Goal: Information Seeking & Learning: Learn about a topic

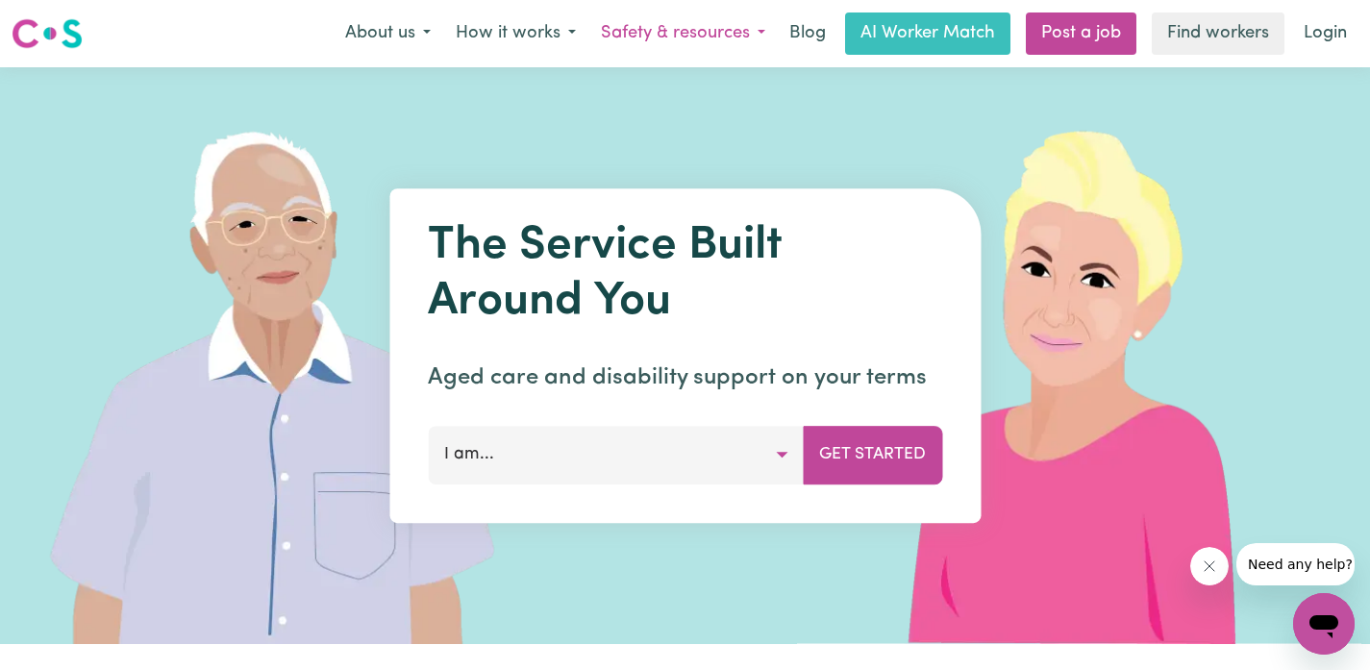
click at [684, 36] on button "Safety & resources" at bounding box center [682, 33] width 189 height 40
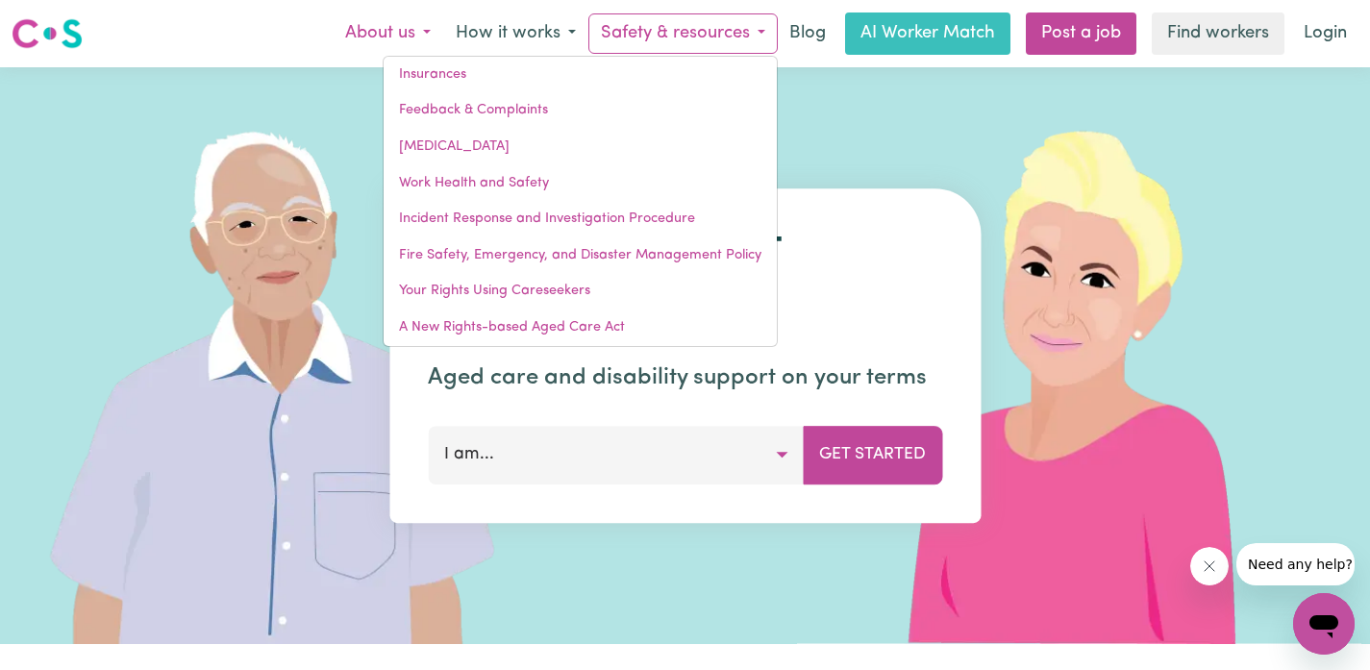
click at [420, 29] on button "About us" at bounding box center [388, 33] width 111 height 40
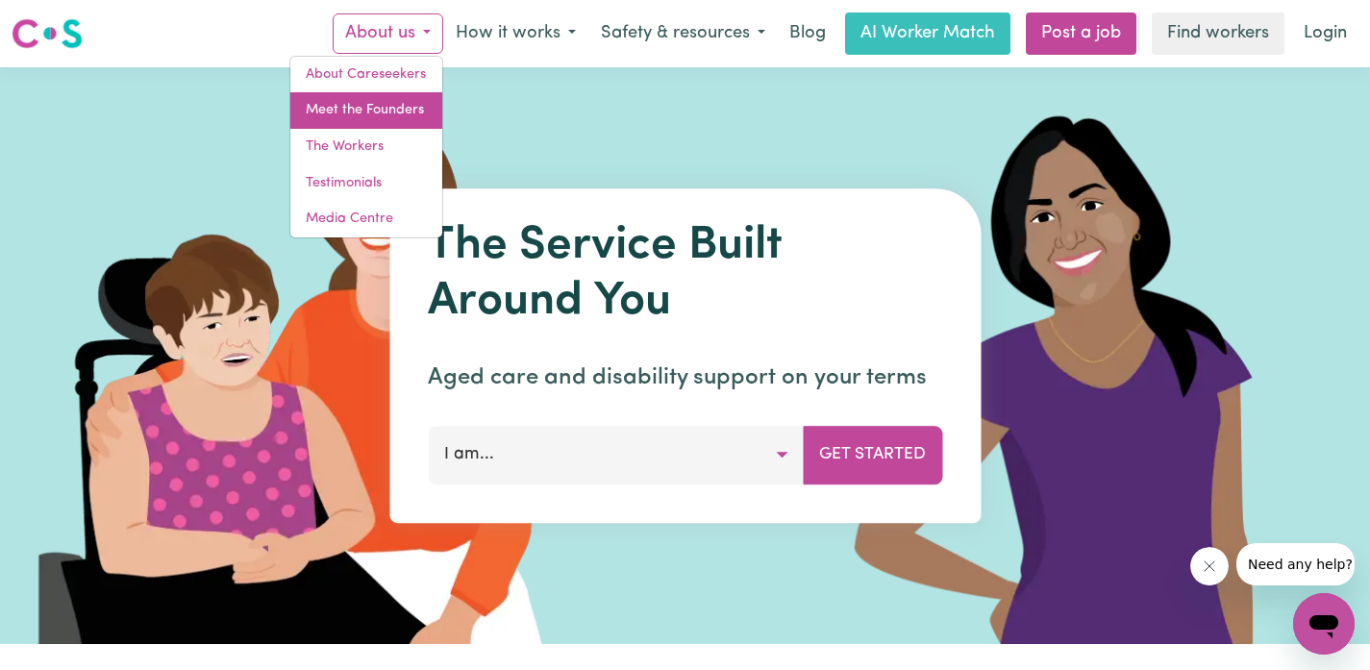
click at [407, 118] on link "Meet the Founders" at bounding box center [366, 110] width 152 height 37
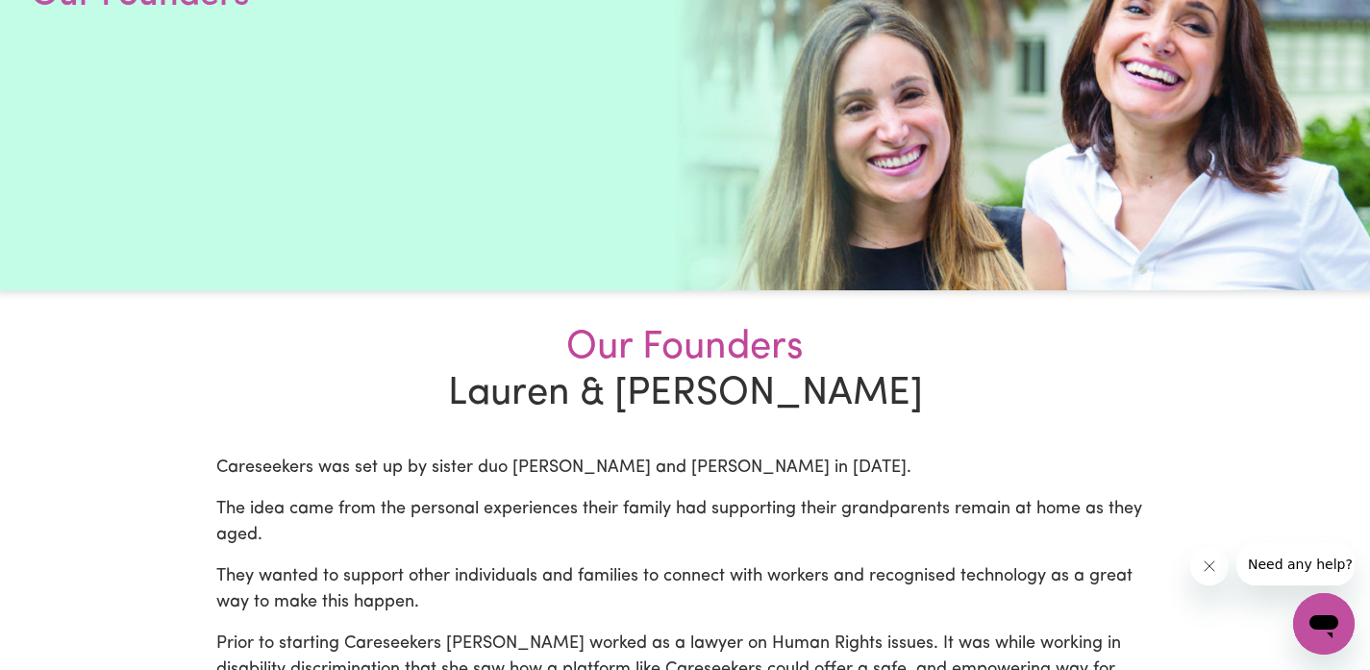
scroll to position [340, 0]
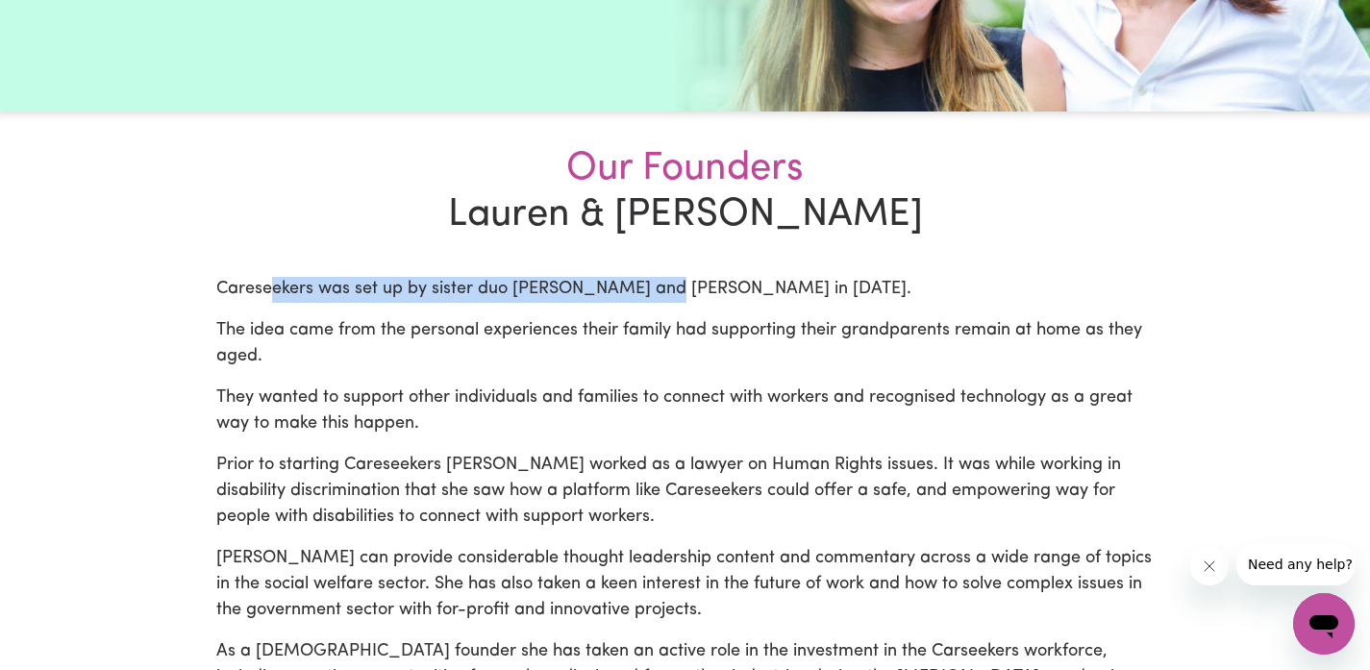
drag, startPoint x: 273, startPoint y: 291, endPoint x: 659, endPoint y: 299, distance: 385.6
click at [659, 299] on p "Careseekers was set up by sister duo [PERSON_NAME] and [PERSON_NAME] in [DATE]." at bounding box center [685, 290] width 938 height 26
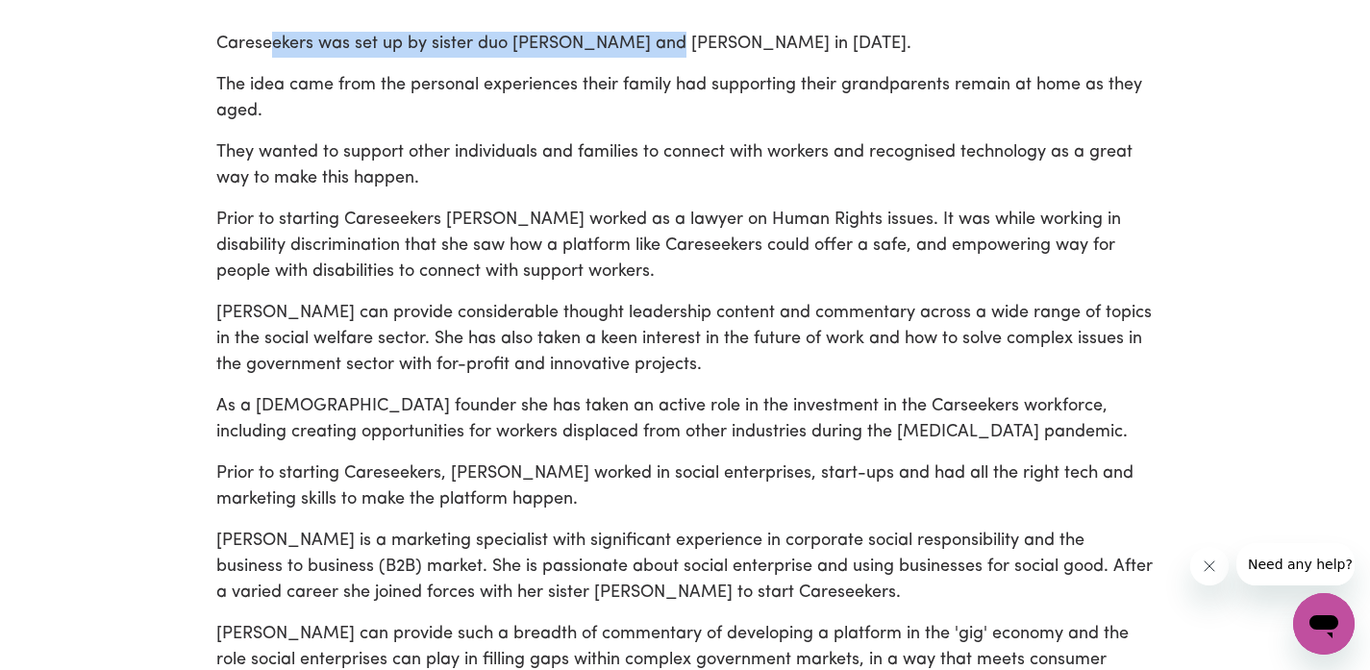
scroll to position [0, 0]
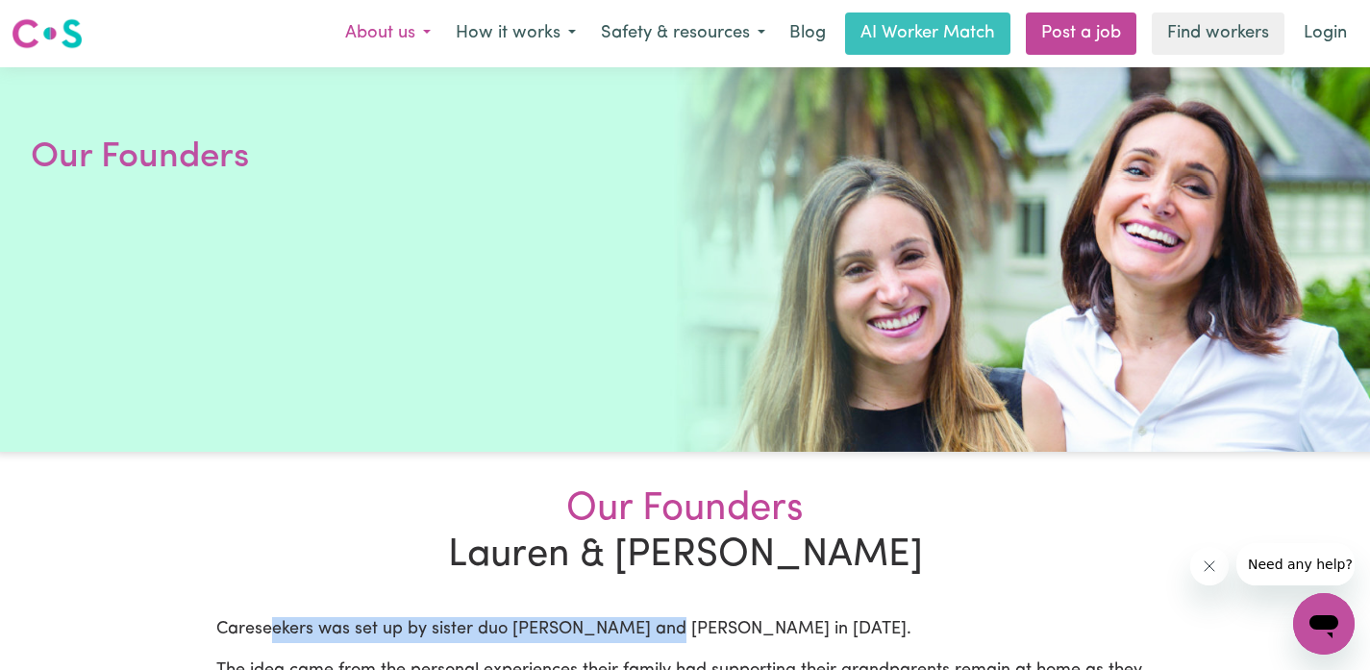
click at [416, 28] on button "About us" at bounding box center [388, 33] width 111 height 40
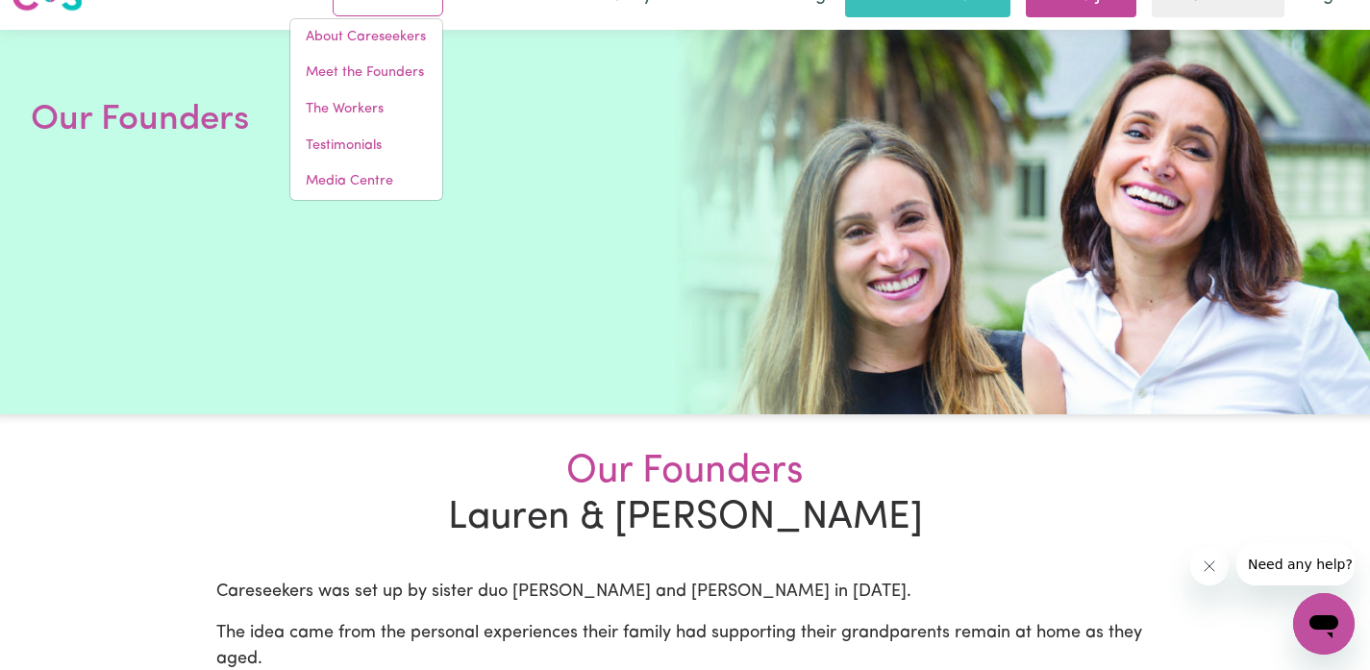
click at [767, 401] on div at bounding box center [685, 222] width 1370 height 385
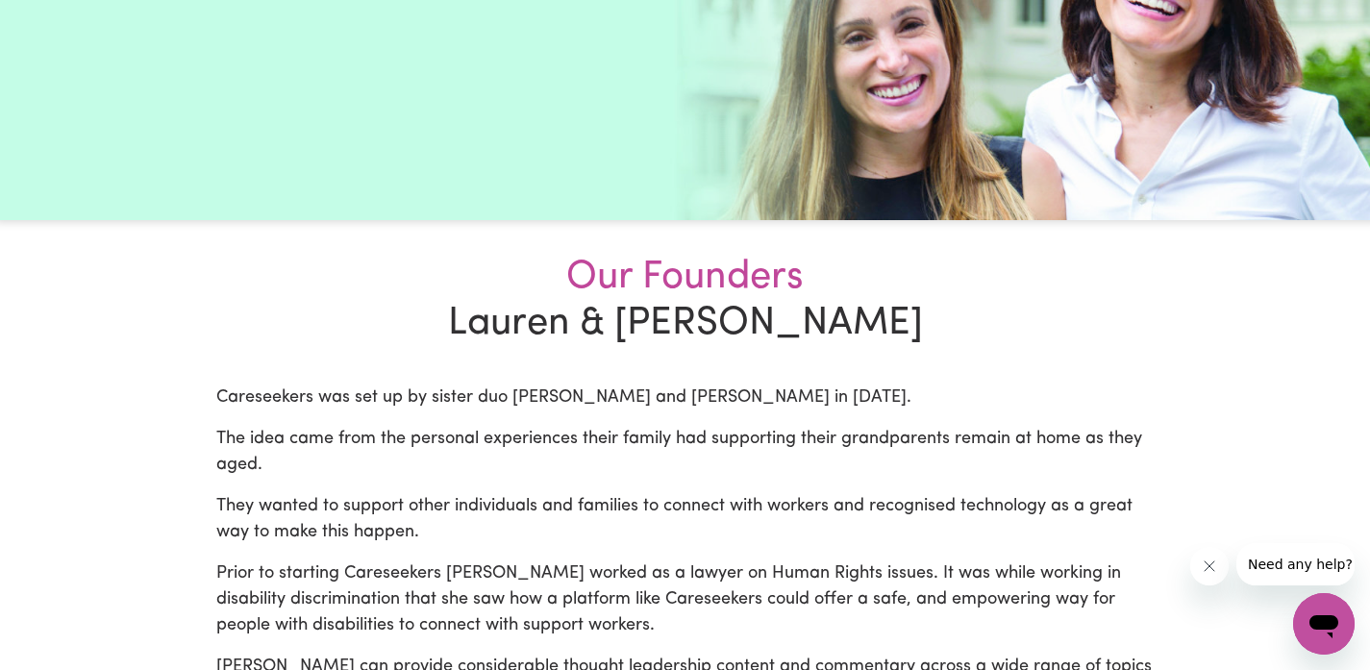
scroll to position [420, 0]
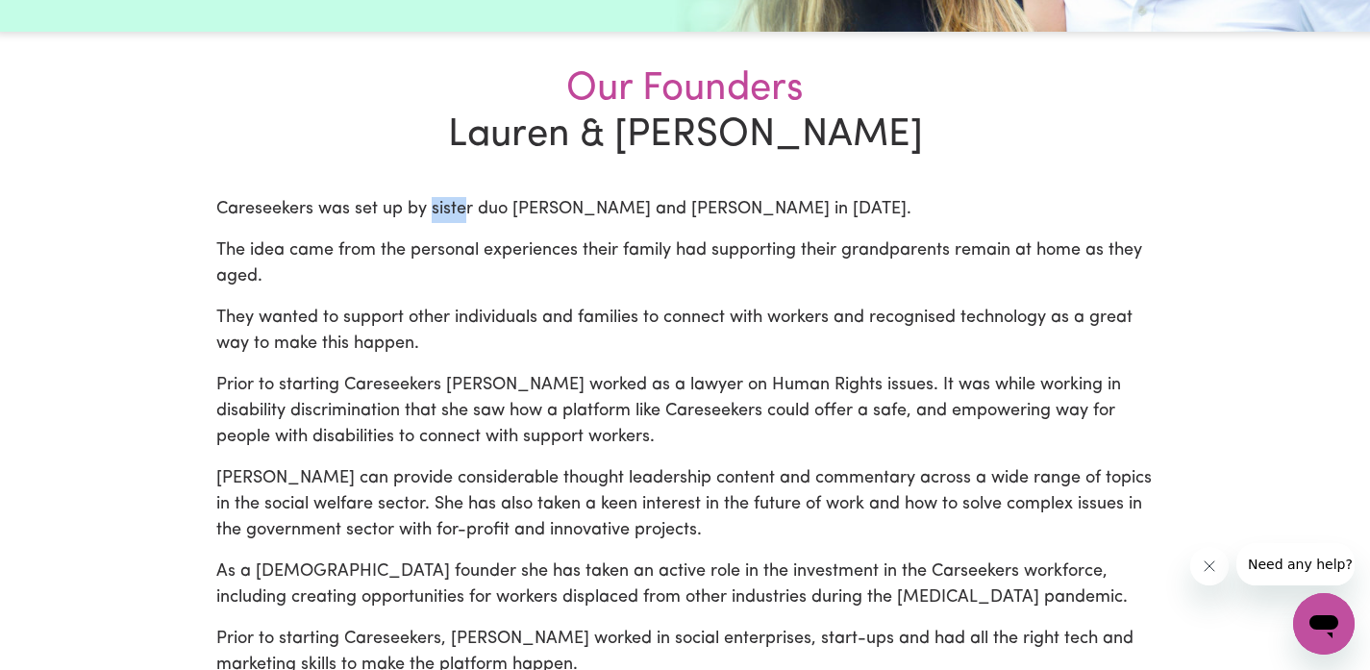
drag, startPoint x: 430, startPoint y: 212, endPoint x: 467, endPoint y: 210, distance: 37.5
click at [467, 210] on p "Careseekers was set up by sister duo [PERSON_NAME] and [PERSON_NAME] in [DATE]." at bounding box center [685, 210] width 938 height 26
click at [380, 215] on p "Careseekers was set up by sister duo [PERSON_NAME] and [PERSON_NAME] in [DATE]." at bounding box center [685, 210] width 938 height 26
drag, startPoint x: 386, startPoint y: 212, endPoint x: 643, endPoint y: 211, distance: 257.7
click at [643, 211] on p "Careseekers was set up by sister duo [PERSON_NAME] and [PERSON_NAME] in [DATE]." at bounding box center [685, 210] width 938 height 26
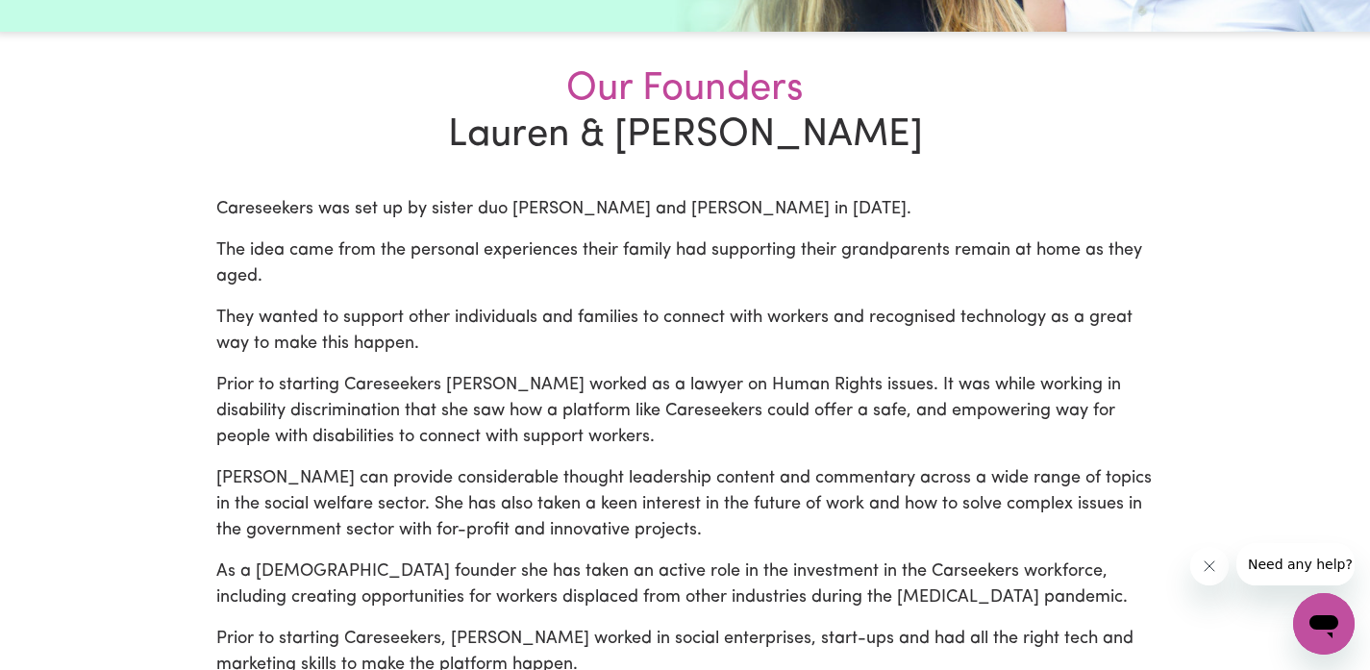
click at [610, 220] on p "Careseekers was set up by sister duo [PERSON_NAME] and [PERSON_NAME] in [DATE]." at bounding box center [685, 210] width 938 height 26
drag, startPoint x: 554, startPoint y: 207, endPoint x: 809, endPoint y: 205, distance: 254.8
click at [809, 204] on p "Careseekers was set up by sister duo [PERSON_NAME] and [PERSON_NAME] in [DATE]." at bounding box center [685, 210] width 938 height 26
click at [797, 211] on p "Careseekers was set up by sister duo [PERSON_NAME] and [PERSON_NAME] in [DATE]." at bounding box center [685, 210] width 938 height 26
drag, startPoint x: 734, startPoint y: 207, endPoint x: 859, endPoint y: 212, distance: 125.1
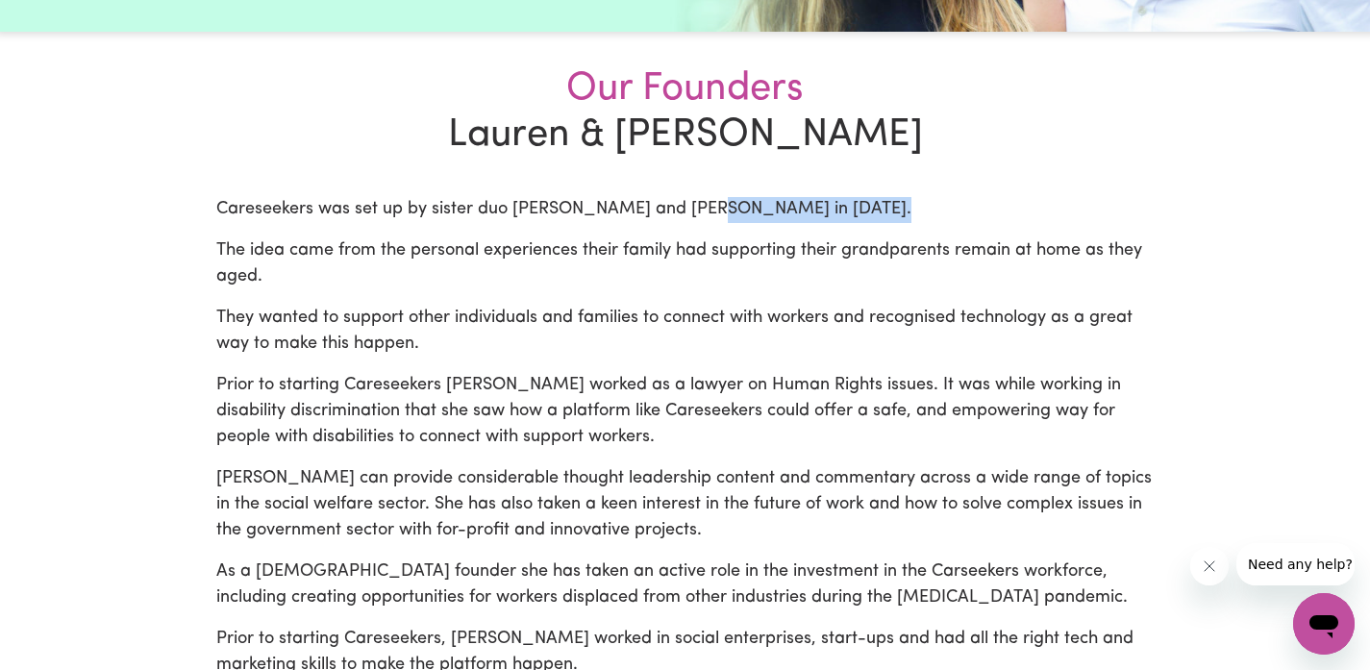
click at [859, 212] on p "Careseekers was set up by sister duo [PERSON_NAME] and [PERSON_NAME] in [DATE]." at bounding box center [685, 210] width 938 height 26
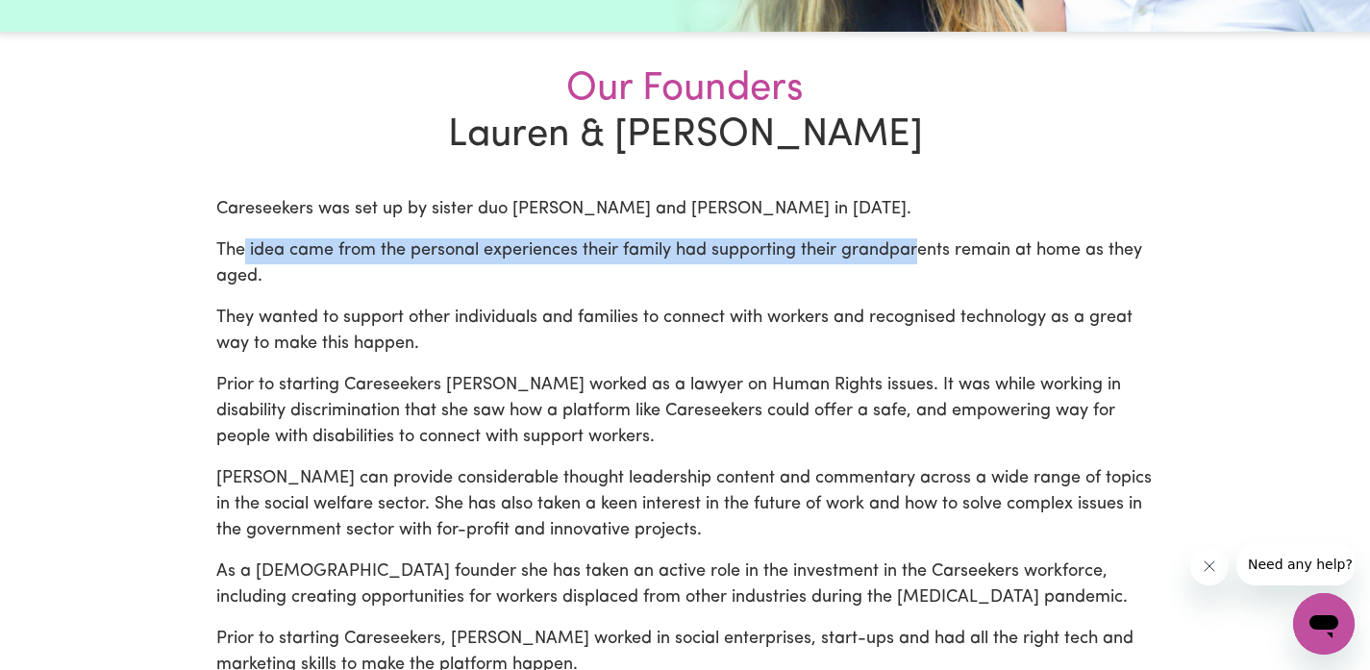
drag, startPoint x: 243, startPoint y: 247, endPoint x: 919, endPoint y: 246, distance: 675.8
click at [917, 246] on p "The idea came from the personal experiences their family had supporting their g…" at bounding box center [685, 264] width 938 height 52
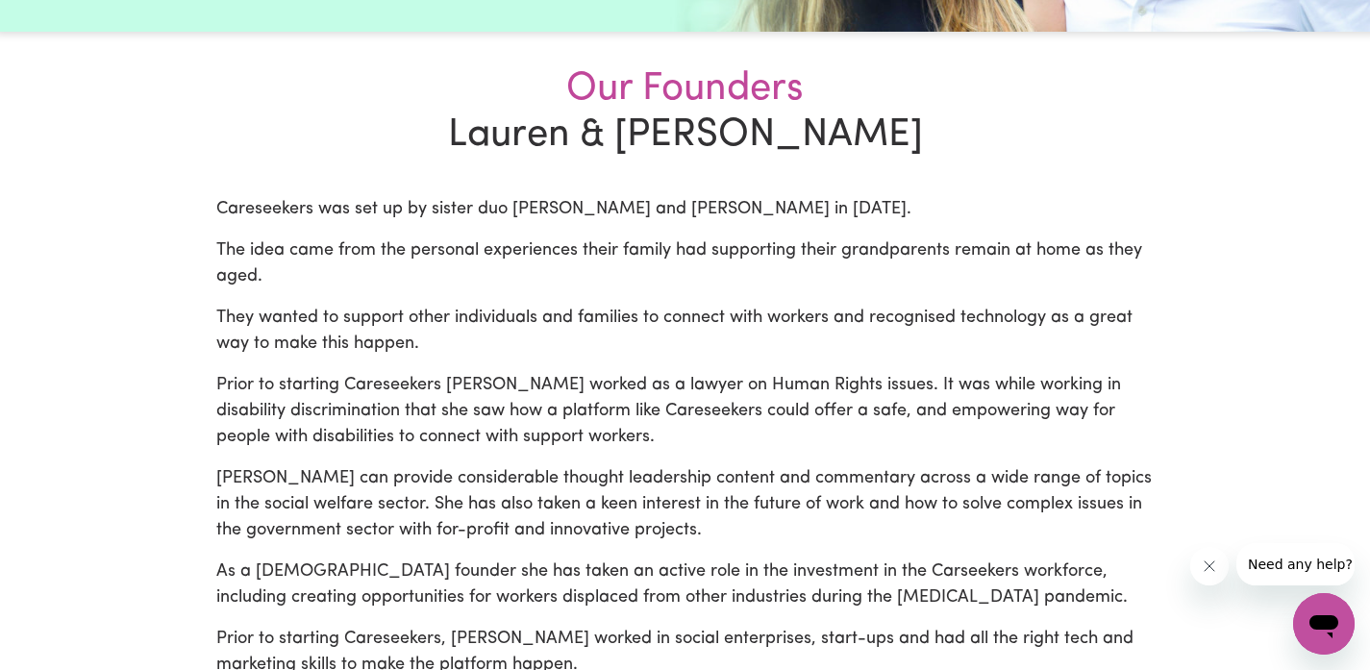
click at [801, 247] on p "The idea came from the personal experiences their family had supporting their g…" at bounding box center [685, 264] width 938 height 52
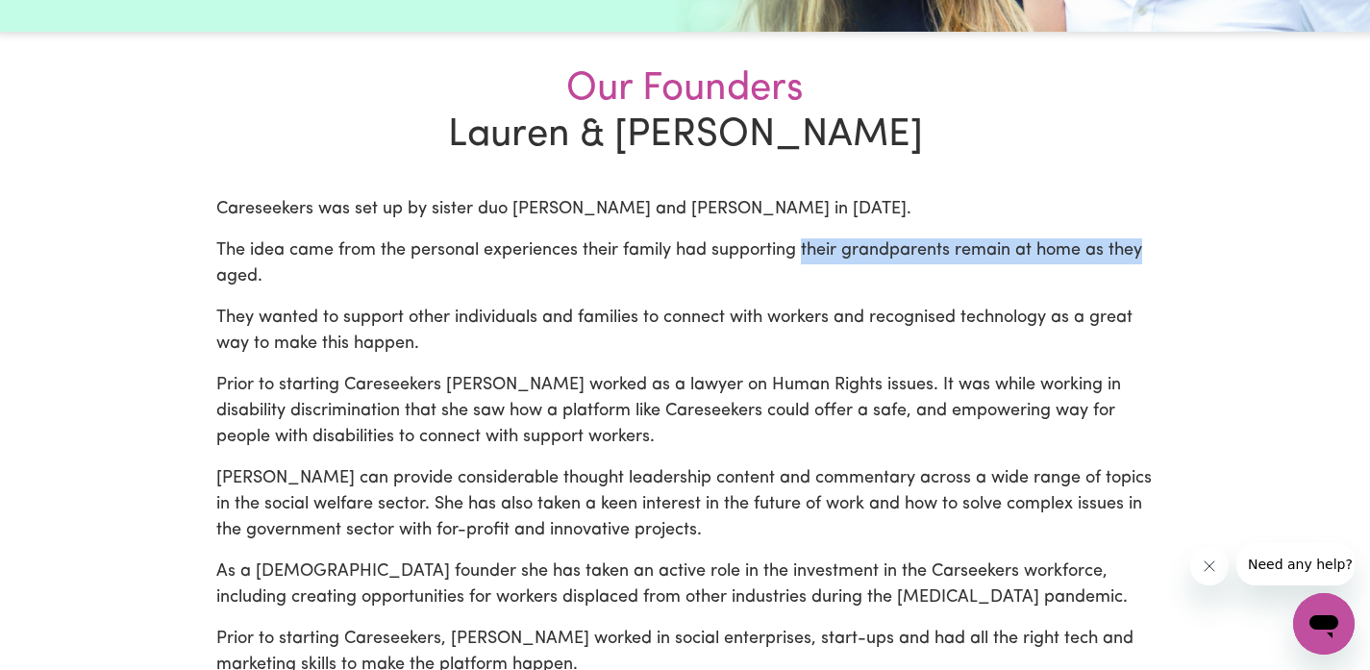
drag, startPoint x: 804, startPoint y: 249, endPoint x: 1207, endPoint y: 260, distance: 403.9
click at [1207, 260] on main "Our Founders Our Founders [PERSON_NAME] & [PERSON_NAME] was set up by sister du…" at bounding box center [685, 490] width 1370 height 1687
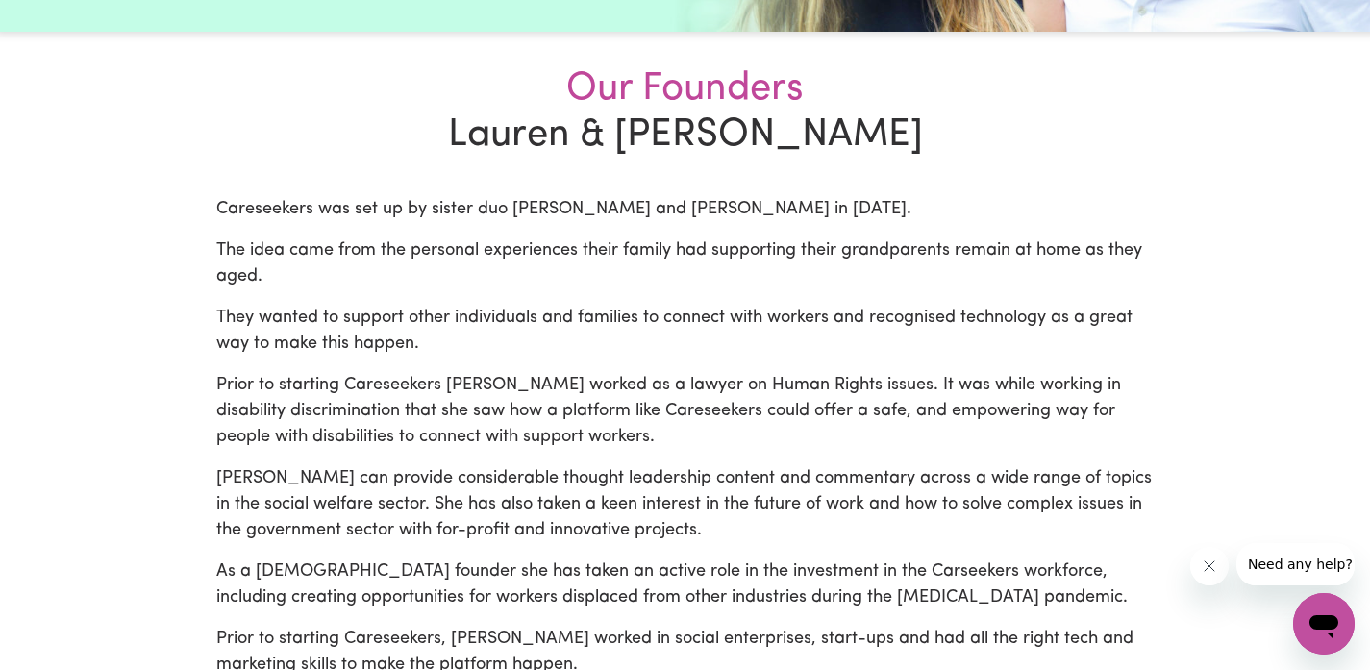
drag, startPoint x: 348, startPoint y: 307, endPoint x: 501, endPoint y: 340, distance: 156.5
click at [499, 337] on p "They wanted to support other individuals and families to connect with workers a…" at bounding box center [685, 332] width 938 height 52
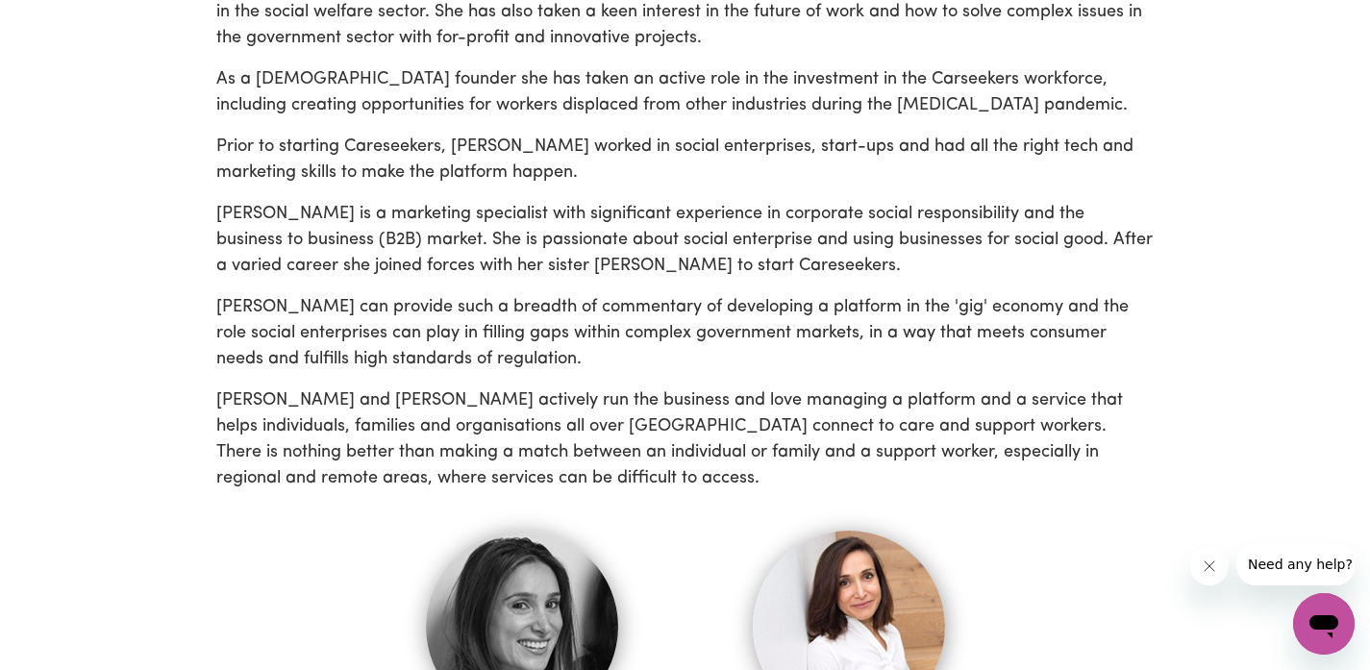
scroll to position [913, 0]
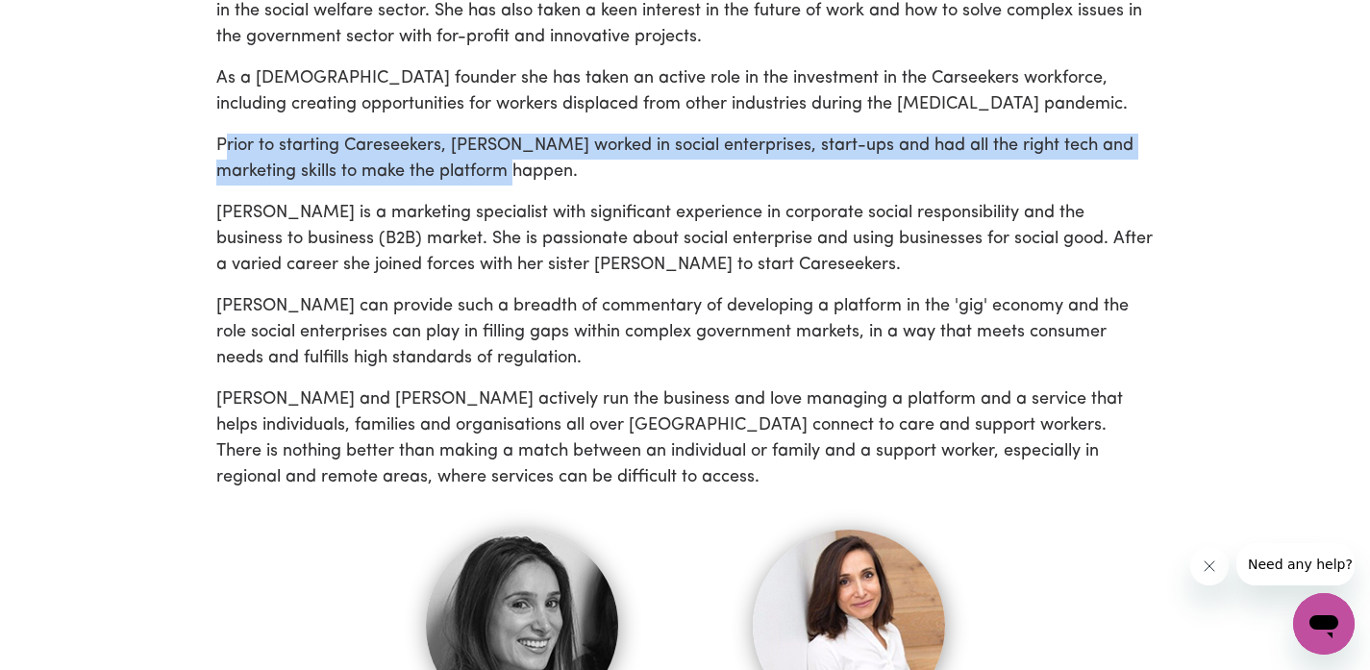
drag, startPoint x: 227, startPoint y: 148, endPoint x: 547, endPoint y: 165, distance: 320.6
click at [547, 165] on p "Prior to starting Careseekers, [PERSON_NAME] worked in social enterprises, star…" at bounding box center [685, 160] width 938 height 52
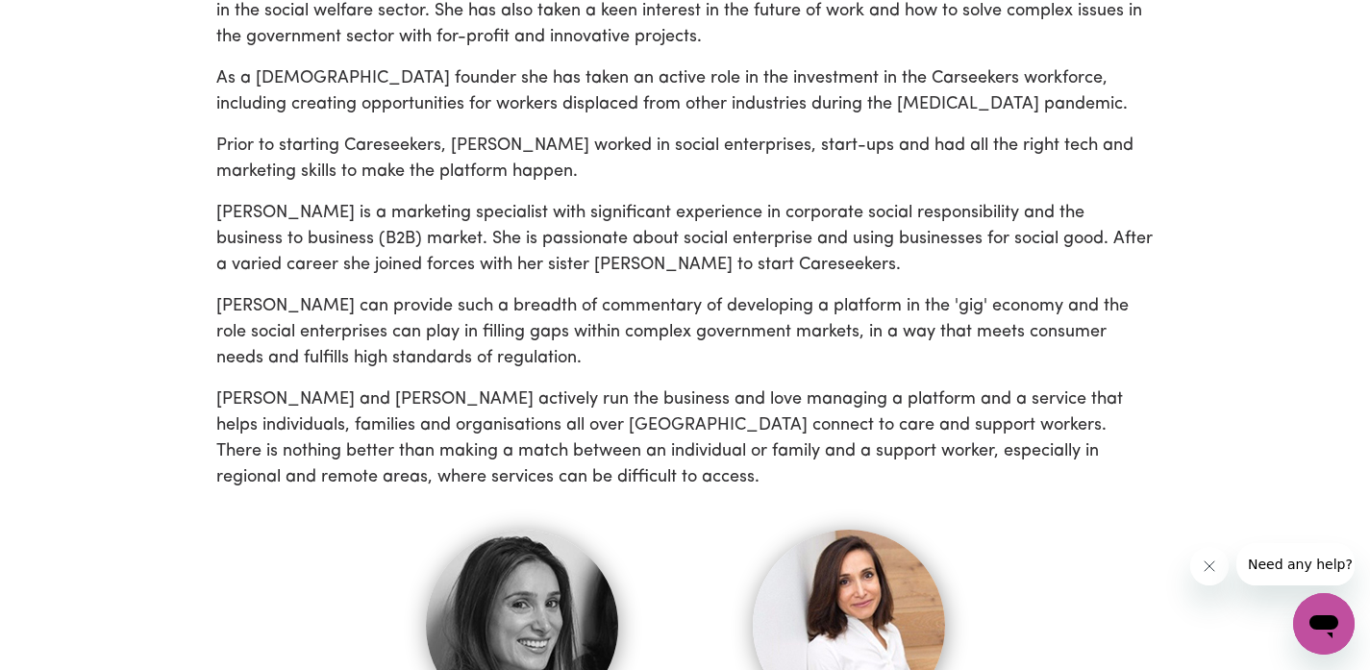
click at [389, 218] on p "[PERSON_NAME] is a marketing specialist with significant experience in corporat…" at bounding box center [685, 240] width 938 height 78
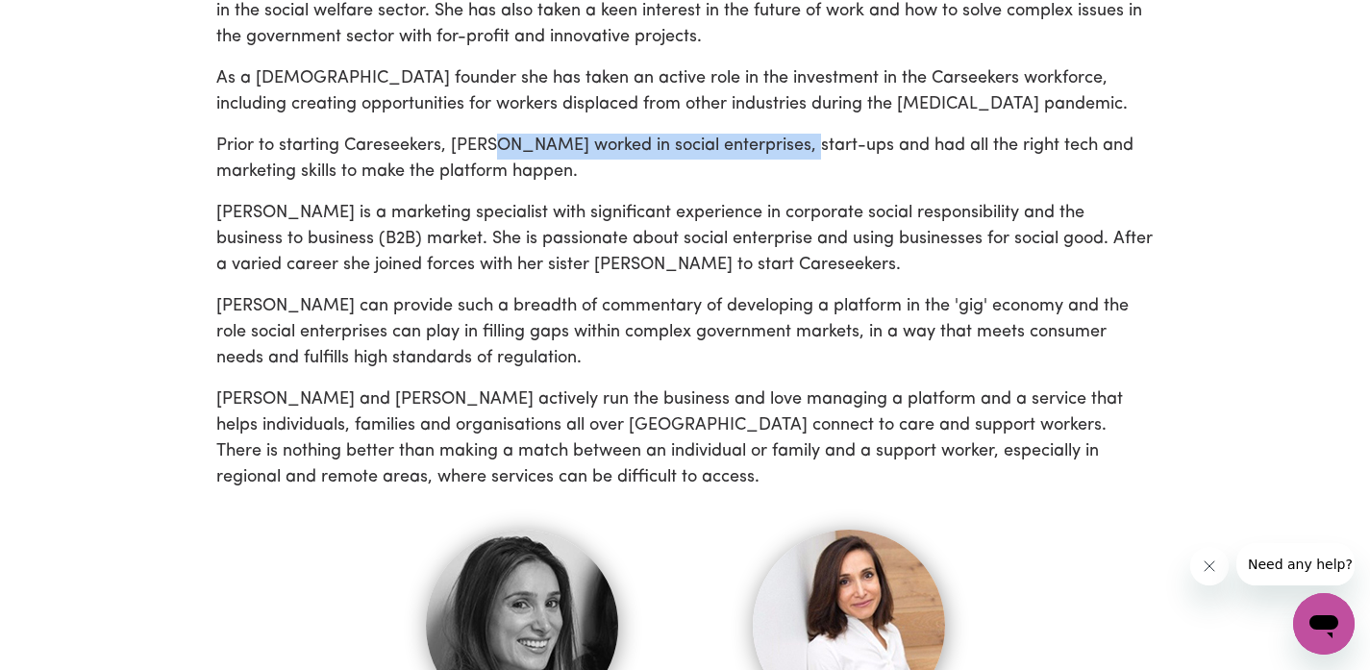
drag, startPoint x: 564, startPoint y: 153, endPoint x: 773, endPoint y: 182, distance: 210.6
click at [819, 152] on p "Prior to starting Careseekers, [PERSON_NAME] worked in social enterprises, star…" at bounding box center [685, 160] width 938 height 52
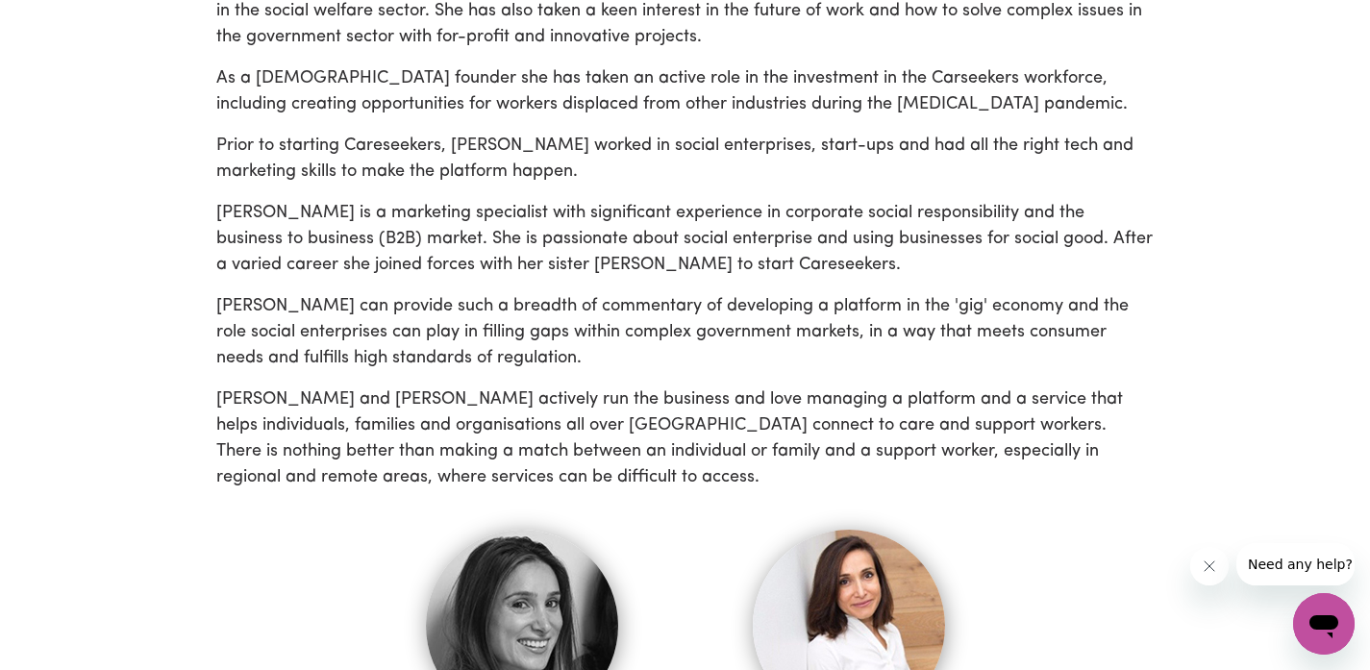
drag, startPoint x: 684, startPoint y: 175, endPoint x: 712, endPoint y: 157, distance: 33.3
click at [684, 175] on p "Prior to starting Careseekers, [PERSON_NAME] worked in social enterprises, star…" at bounding box center [685, 160] width 938 height 52
drag, startPoint x: 745, startPoint y: 127, endPoint x: 1118, endPoint y: 138, distance: 373.2
click at [1104, 137] on div "Careseekers was set up by sister duo [PERSON_NAME] and [PERSON_NAME] in [DATE].…" at bounding box center [685, 258] width 938 height 1108
click at [987, 140] on p "Prior to starting Careseekers, [PERSON_NAME] worked in social enterprises, star…" at bounding box center [685, 160] width 938 height 52
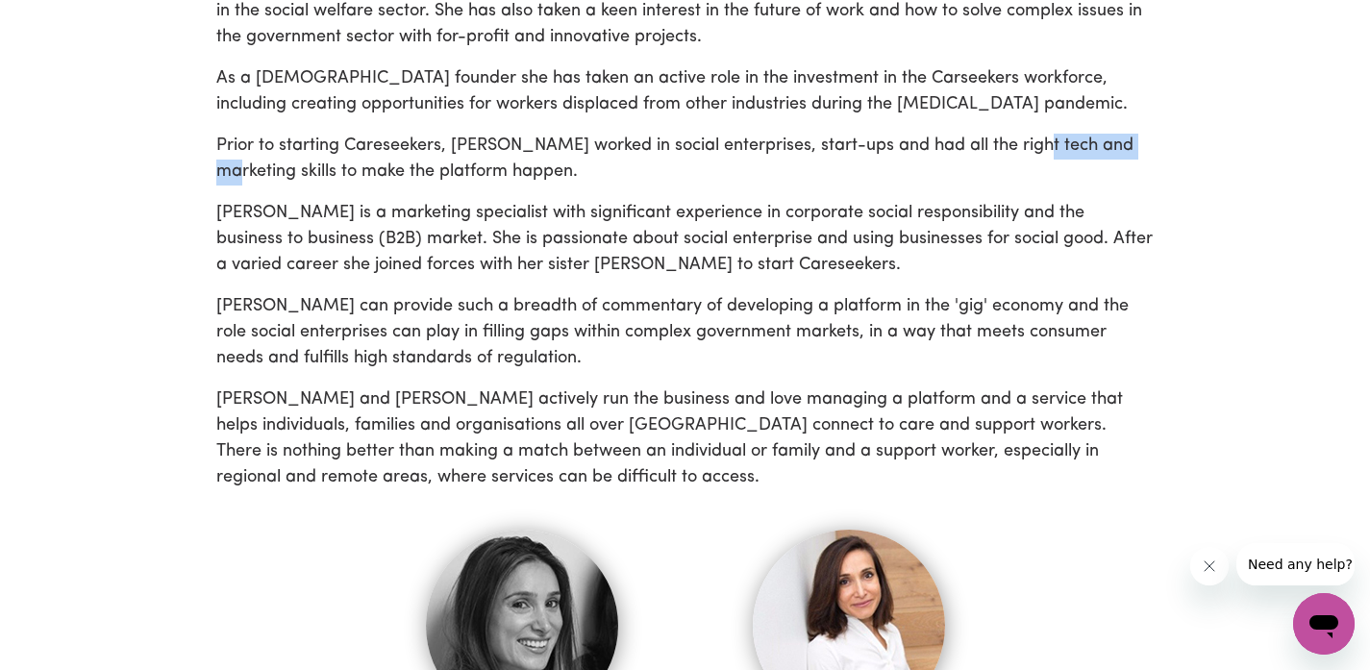
drag, startPoint x: 1089, startPoint y: 147, endPoint x: 1196, endPoint y: 152, distance: 106.8
click at [938, 155] on p "Prior to starting Careseekers, [PERSON_NAME] worked in social enterprises, star…" at bounding box center [685, 160] width 938 height 52
drag, startPoint x: 966, startPoint y: 140, endPoint x: 1095, endPoint y: 146, distance: 129.0
click at [1093, 146] on p "Prior to starting Careseekers, [PERSON_NAME] worked in social enterprises, star…" at bounding box center [685, 160] width 938 height 52
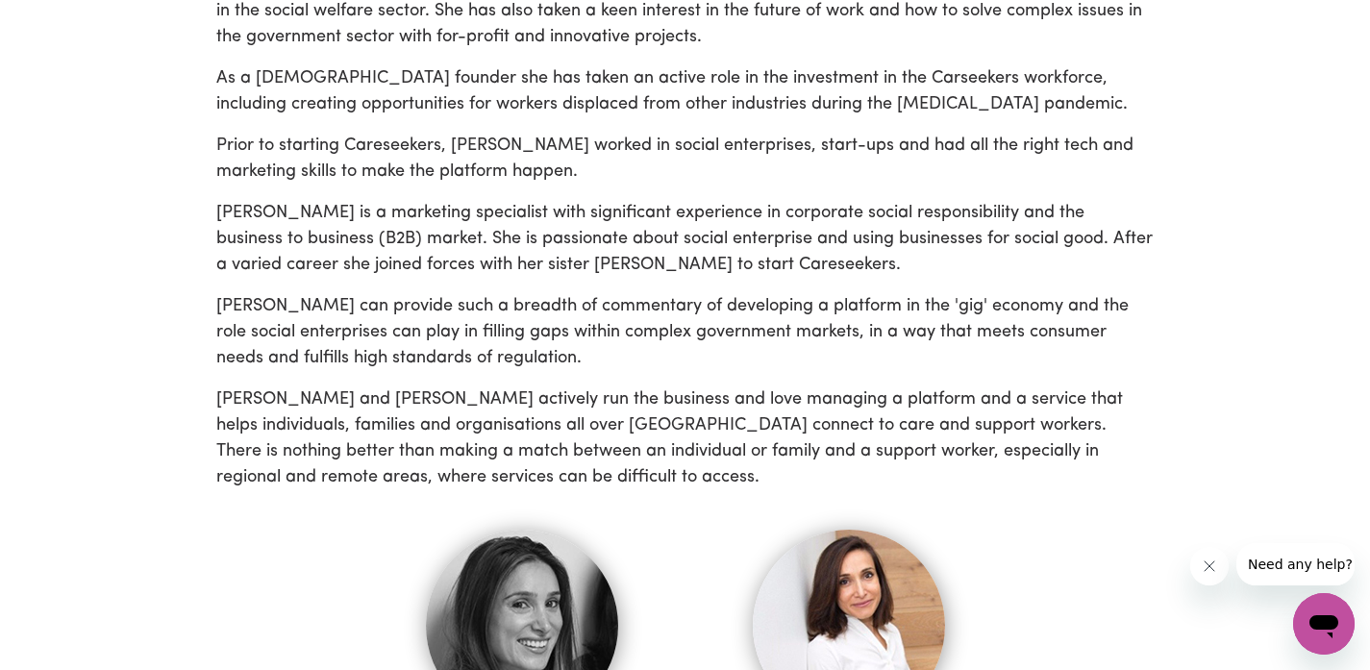
click at [968, 164] on p "Prior to starting Careseekers, [PERSON_NAME] worked in social enterprises, star…" at bounding box center [685, 160] width 938 height 52
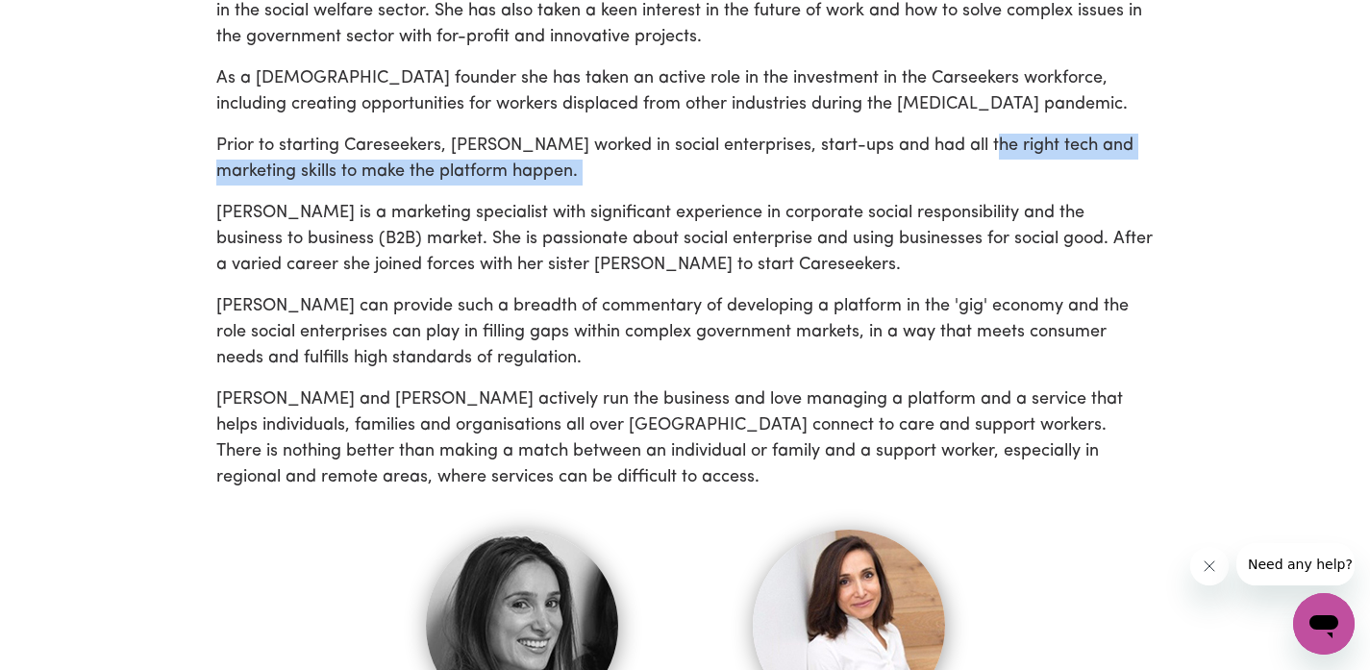
drag, startPoint x: 973, startPoint y: 151, endPoint x: 398, endPoint y: 193, distance: 576.5
click at [398, 193] on div "Careseekers was set up by sister duo [PERSON_NAME] and [PERSON_NAME] in [DATE].…" at bounding box center [685, 258] width 938 height 1108
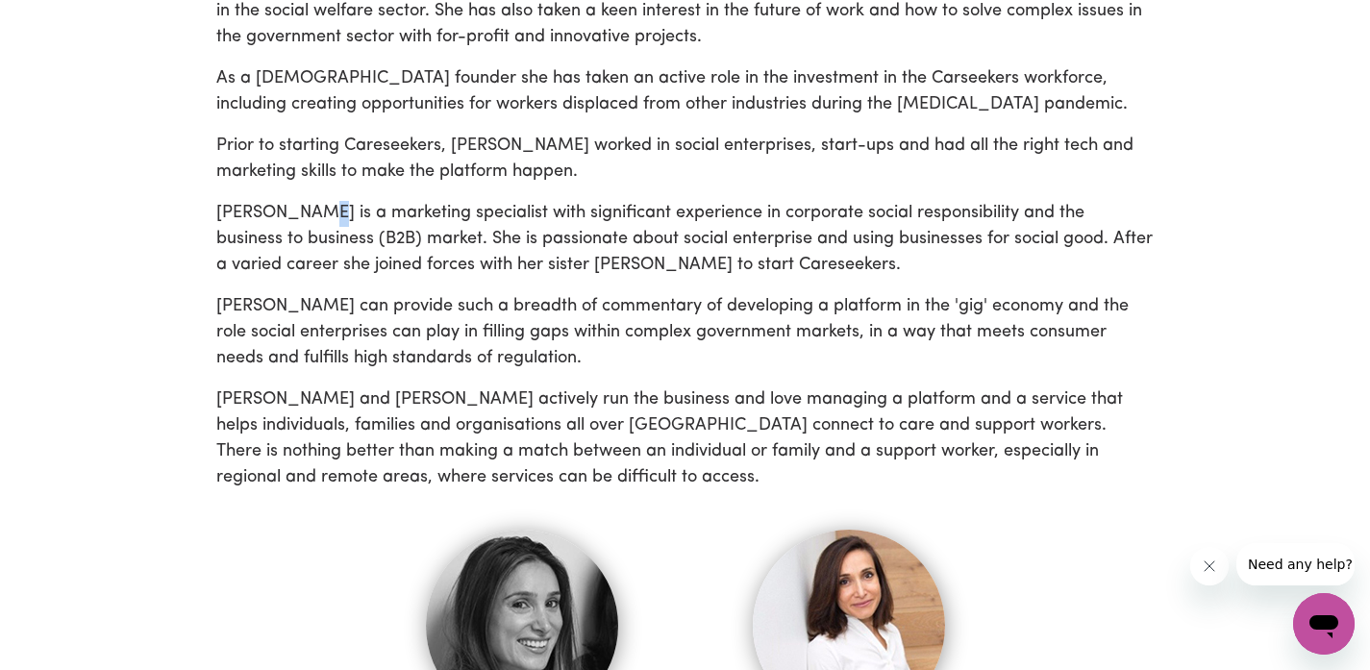
drag, startPoint x: 305, startPoint y: 223, endPoint x: 292, endPoint y: 225, distance: 12.6
click at [302, 223] on p "[PERSON_NAME] is a marketing specialist with significant experience in corporat…" at bounding box center [685, 240] width 938 height 78
drag, startPoint x: 304, startPoint y: 213, endPoint x: 484, endPoint y: 214, distance: 179.8
click at [484, 214] on div "Careseekers was set up by sister duo [PERSON_NAME] and [PERSON_NAME] in [DATE].…" at bounding box center [685, 258] width 961 height 1108
click at [436, 219] on p "[PERSON_NAME] is a marketing specialist with significant experience in corporat…" at bounding box center [685, 240] width 938 height 78
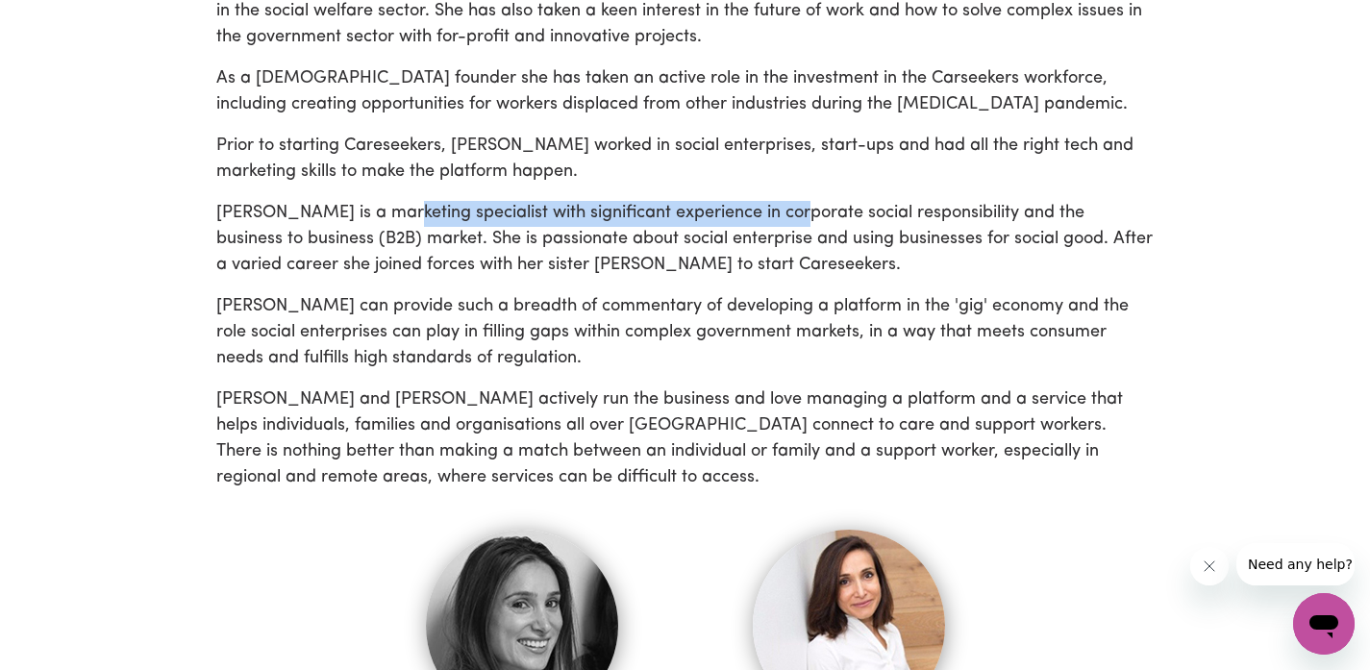
drag, startPoint x: 634, startPoint y: 204, endPoint x: 785, endPoint y: 214, distance: 152.3
click at [785, 214] on p "[PERSON_NAME] is a marketing specialist with significant experience in corporat…" at bounding box center [685, 240] width 938 height 78
click at [396, 236] on p "[PERSON_NAME] is a marketing specialist with significant experience in corporat…" at bounding box center [685, 240] width 938 height 78
drag, startPoint x: 529, startPoint y: 200, endPoint x: 975, endPoint y: 221, distance: 446.6
click at [1003, 207] on div "Careseekers was set up by sister duo [PERSON_NAME] and [PERSON_NAME] in [DATE].…" at bounding box center [685, 258] width 938 height 1108
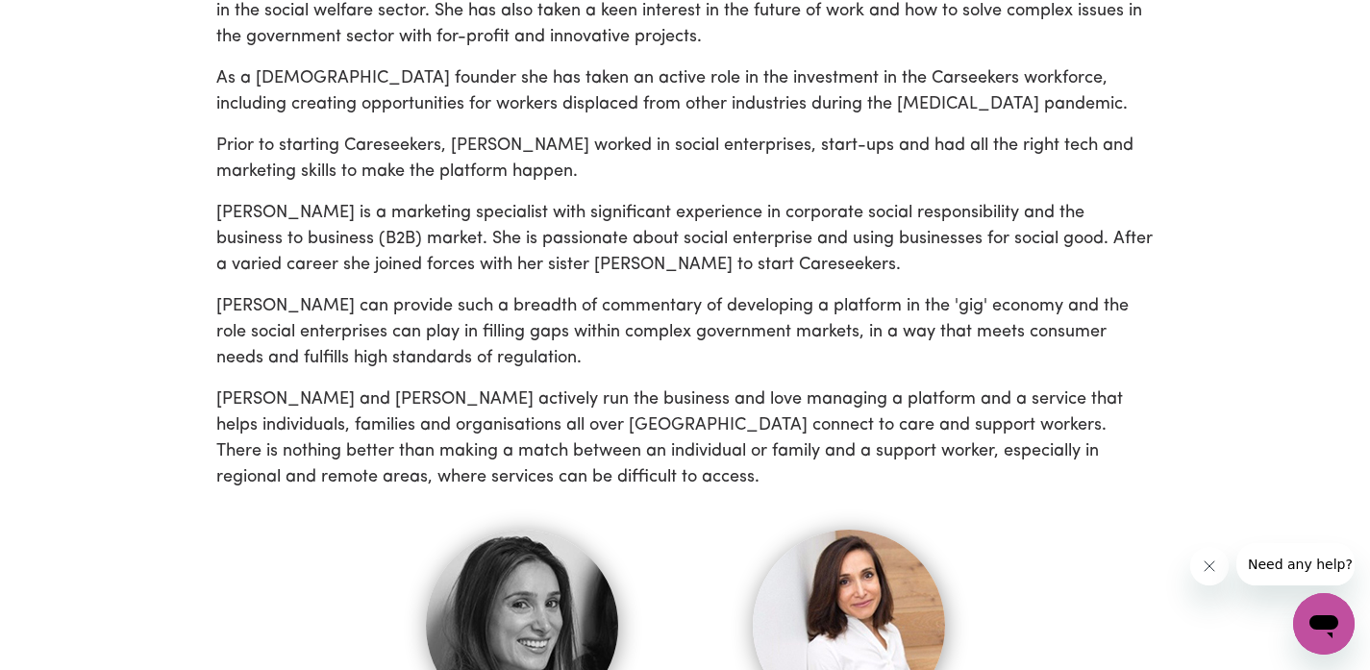
drag, startPoint x: 661, startPoint y: 240, endPoint x: 616, endPoint y: 248, distance: 45.8
click at [662, 240] on p "[PERSON_NAME] is a marketing specialist with significant experience in corporat…" at bounding box center [685, 240] width 938 height 78
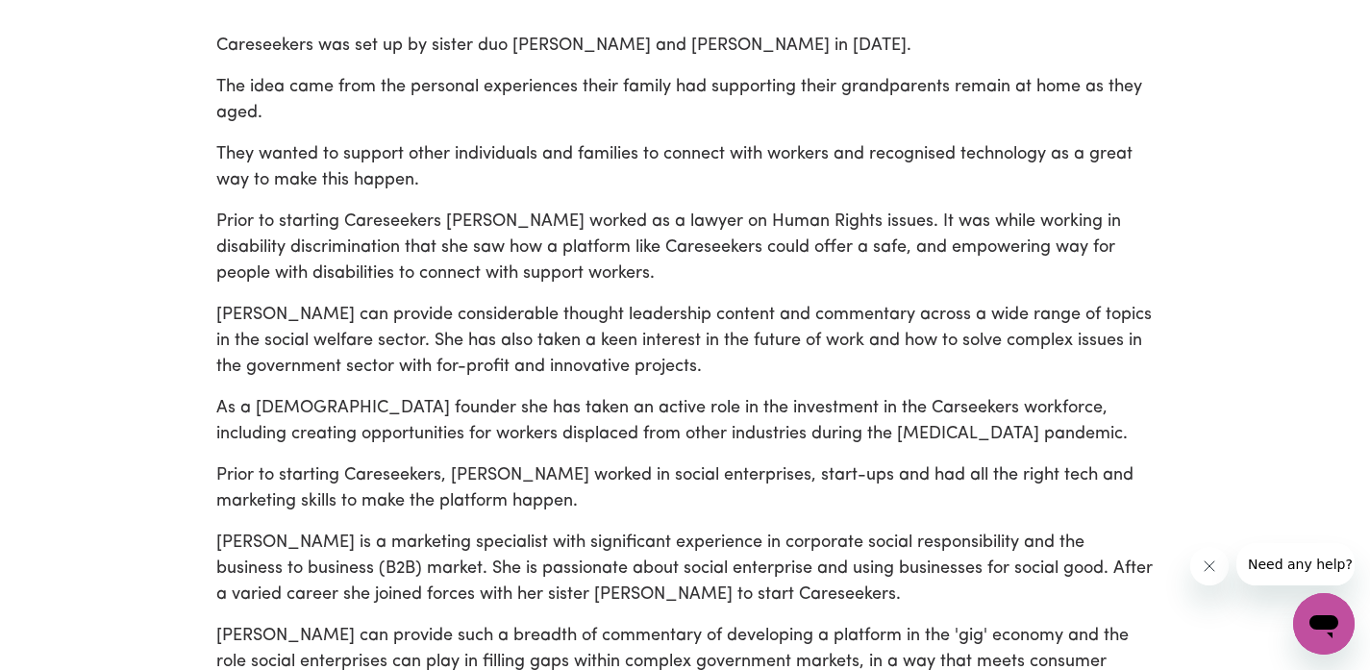
scroll to position [0, 0]
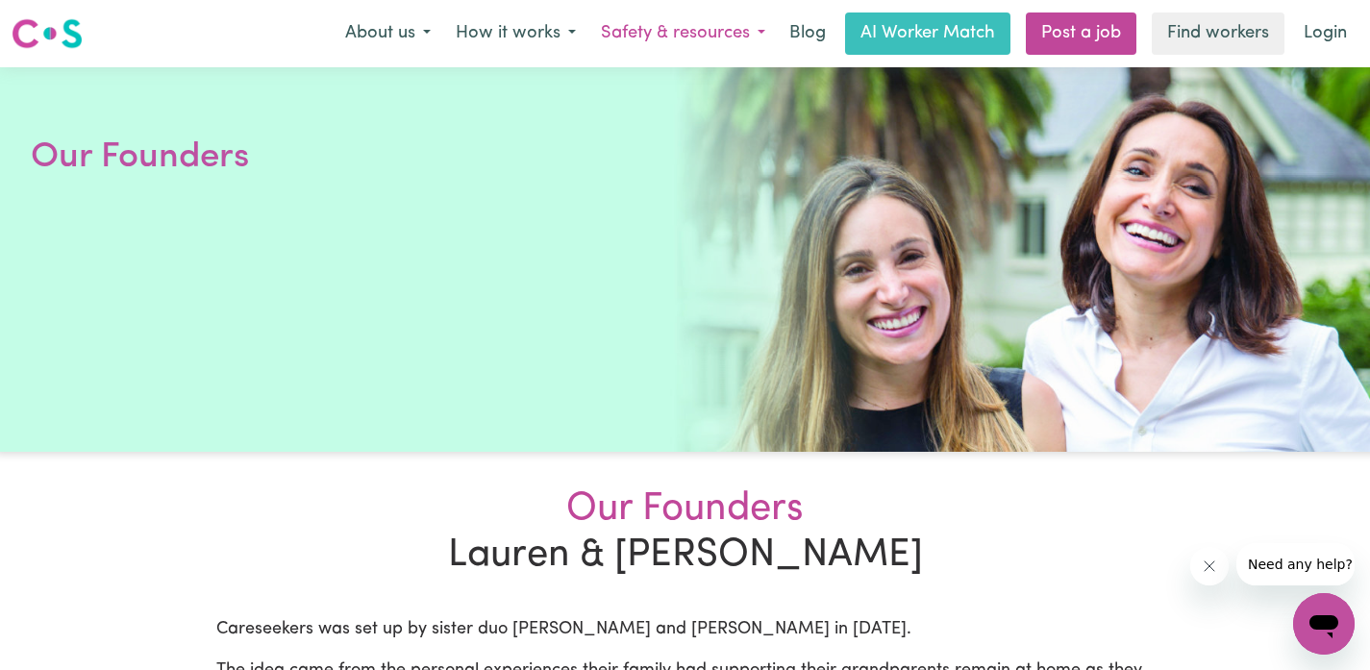
click at [642, 40] on button "Safety & resources" at bounding box center [682, 33] width 189 height 40
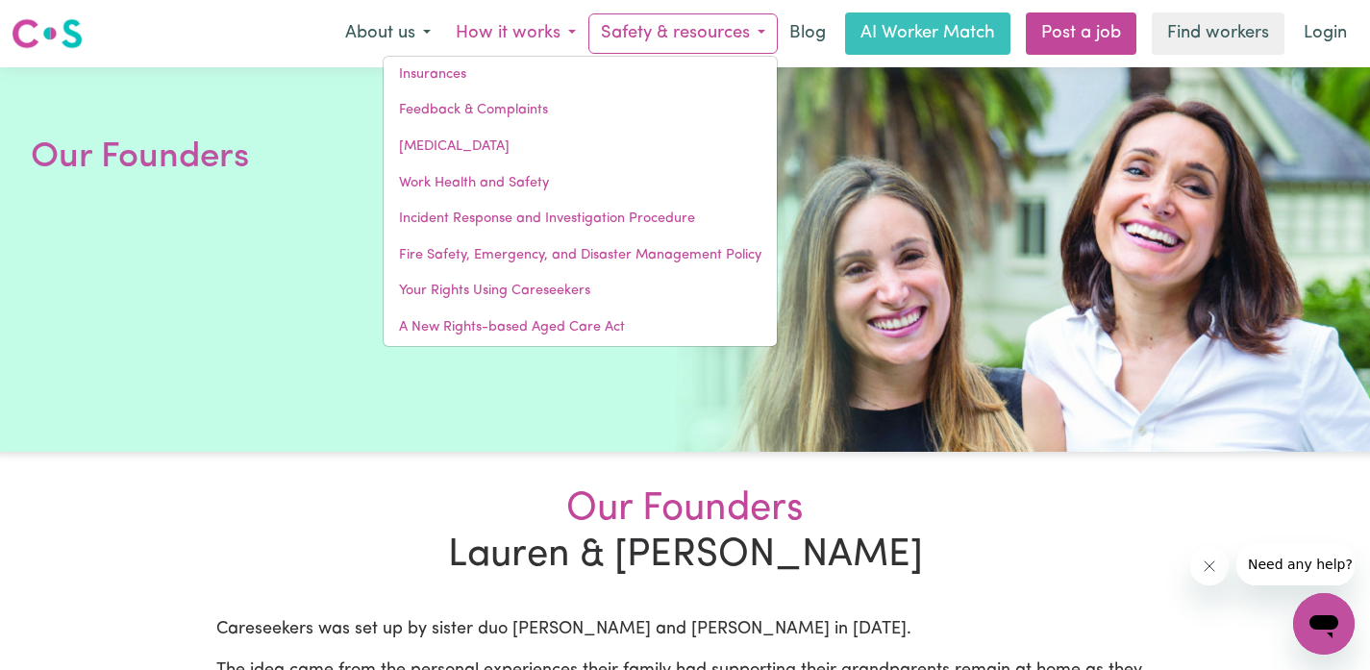
click at [522, 24] on button "How it works" at bounding box center [515, 33] width 145 height 40
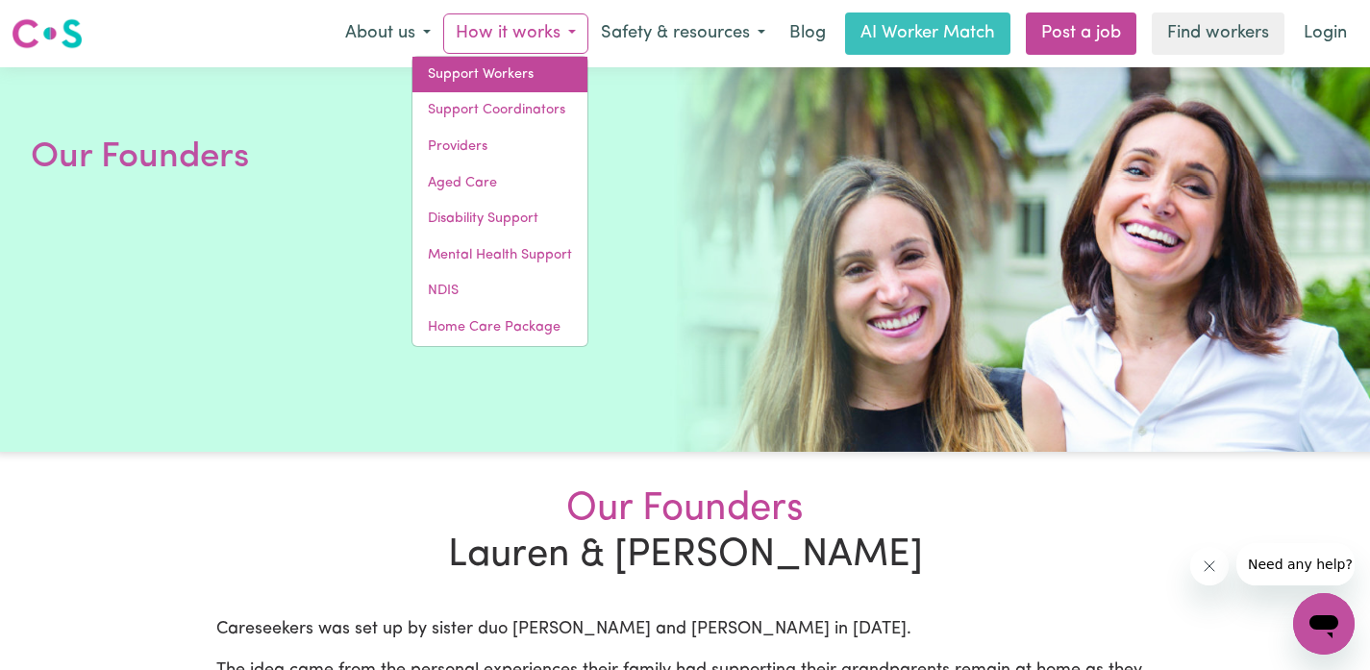
click at [519, 79] on link "Support Workers" at bounding box center [499, 75] width 175 height 37
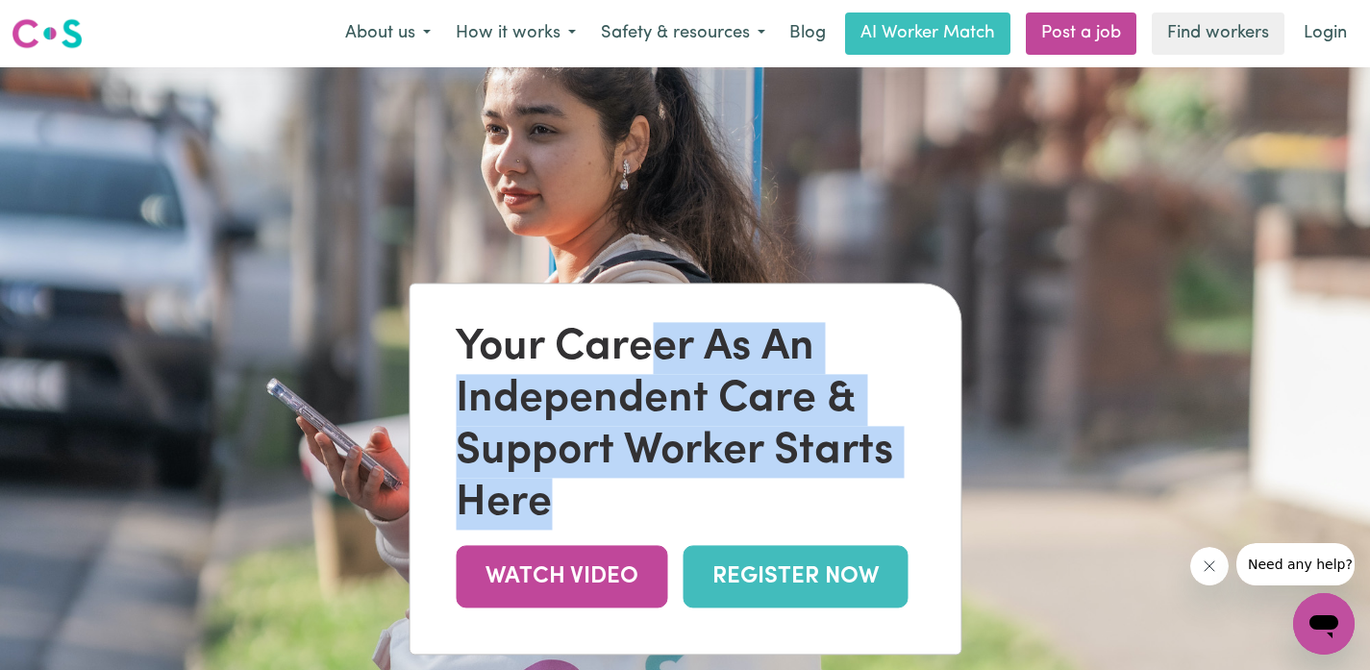
drag, startPoint x: 663, startPoint y: 359, endPoint x: 749, endPoint y: 500, distance: 165.2
click at [749, 500] on div "Your Career As An Independent Care & Support Worker Starts Here" at bounding box center [685, 427] width 459 height 208
